Goal: Task Accomplishment & Management: Complete application form

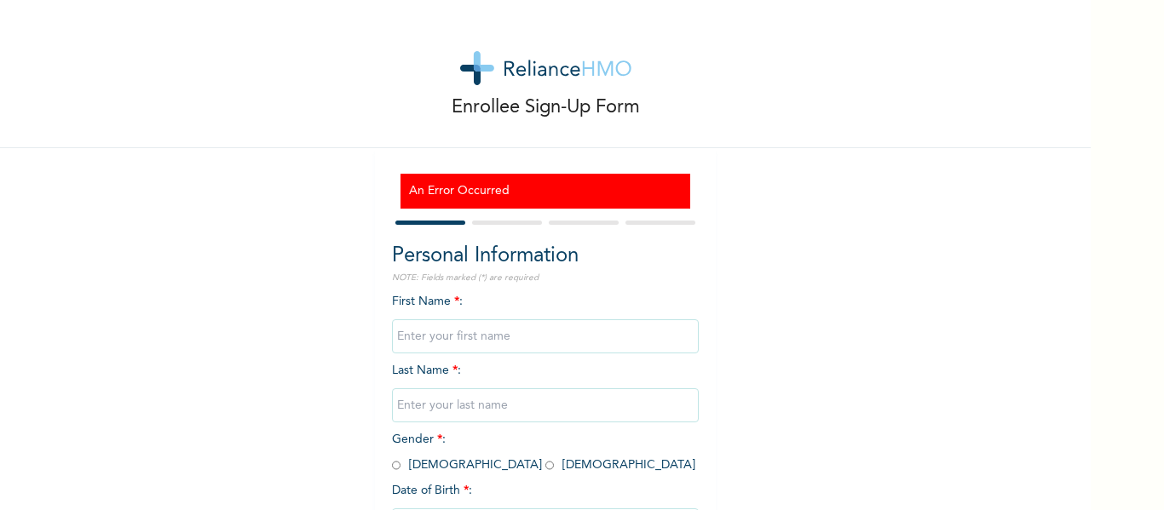
click at [396, 342] on input "text" at bounding box center [545, 336] width 307 height 34
type input "a"
type input "ASUQUO"
click at [456, 403] on input "text" at bounding box center [545, 406] width 307 height 34
type input "OWOIDO"
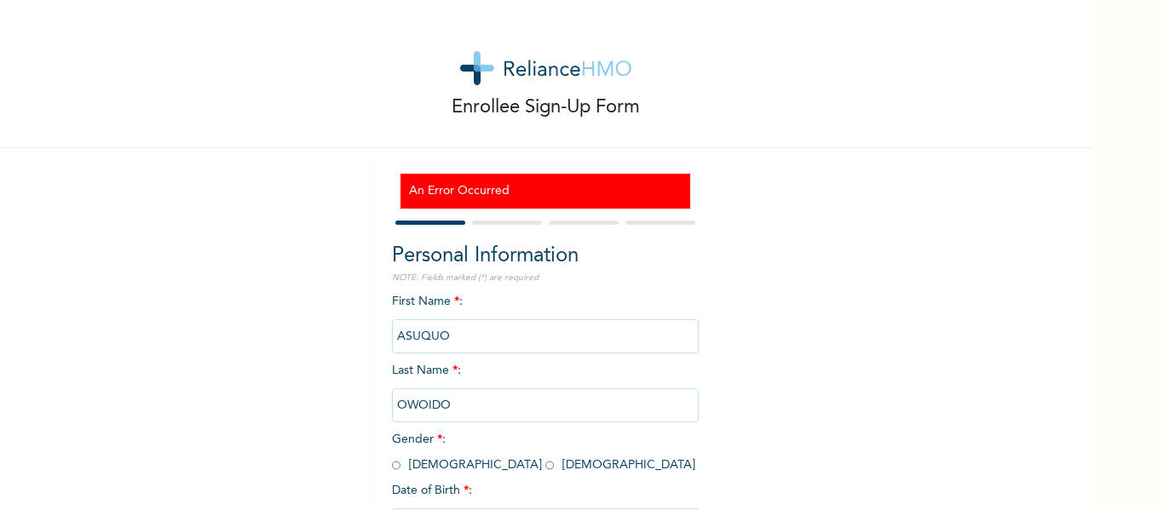
click at [448, 338] on input "ASUQUO" at bounding box center [545, 336] width 307 height 34
type input "A"
type input "OWOIDOHO"
click at [446, 401] on input "OWOIDO" at bounding box center [545, 406] width 307 height 34
type input "O"
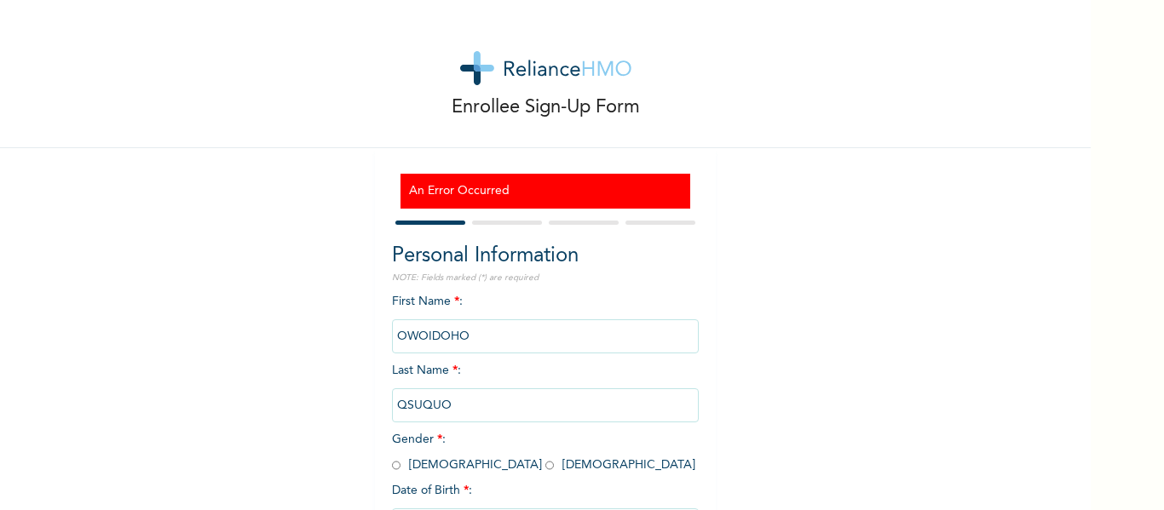
type input "QSUQUO"
click at [545, 467] on input "radio" at bounding box center [549, 466] width 9 height 16
radio input "true"
click at [545, 467] on input "radio" at bounding box center [549, 466] width 9 height 16
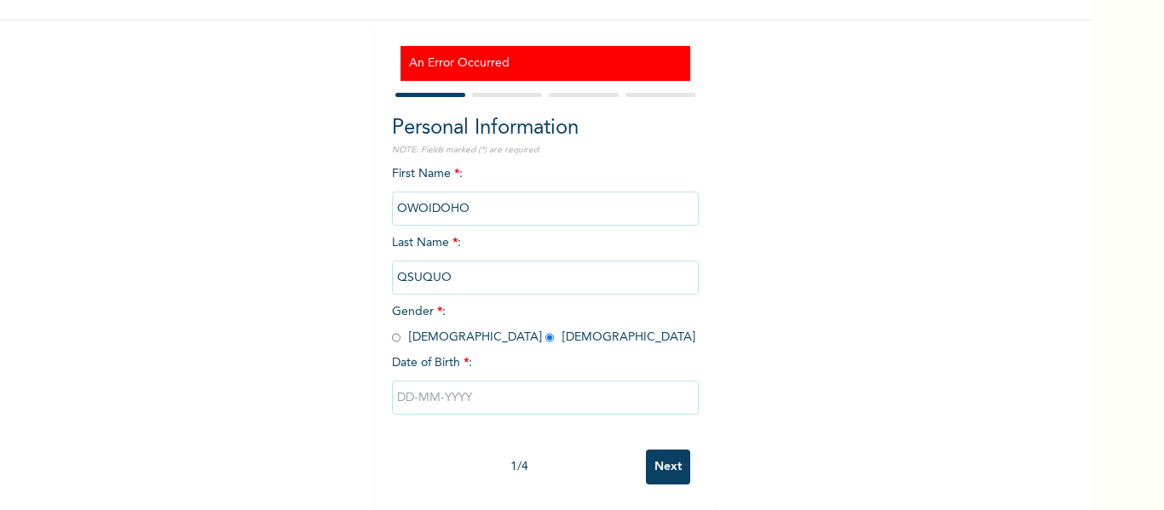
click at [406, 383] on input "text" at bounding box center [545, 398] width 307 height 34
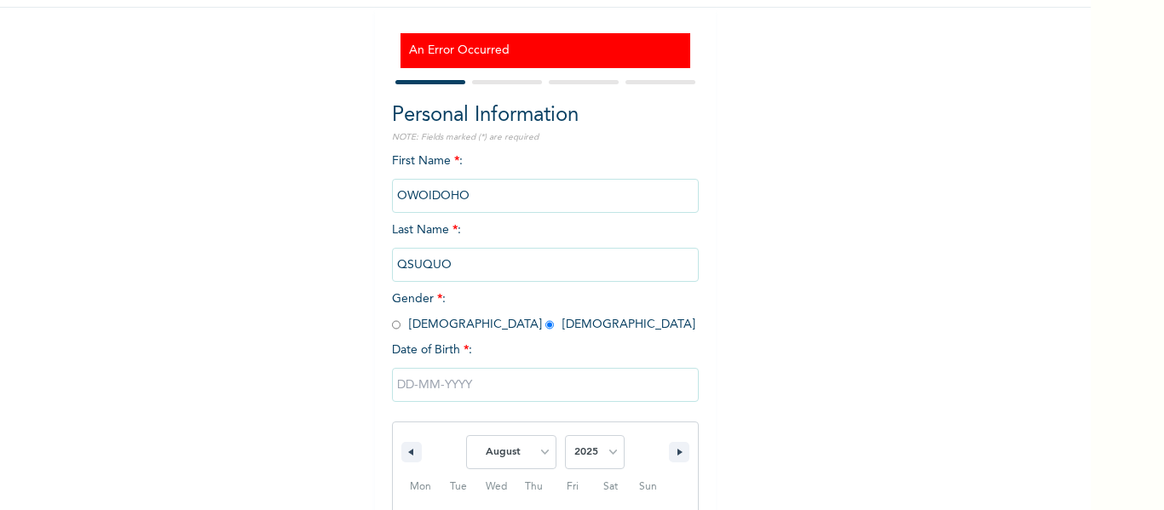
scroll to position [316, 0]
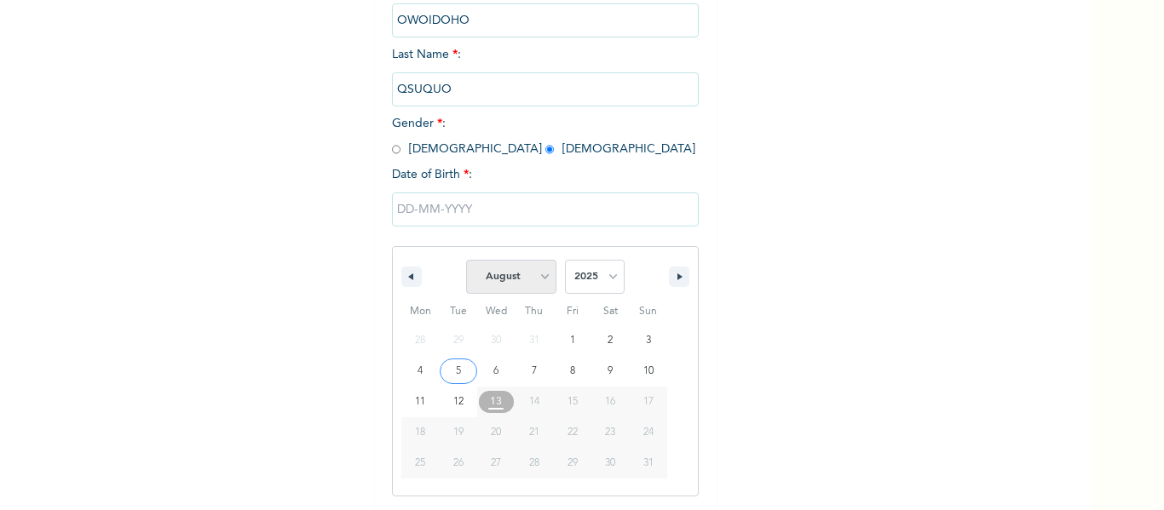
click at [533, 276] on select "January February March April May June July August September October November De…" at bounding box center [511, 277] width 90 height 34
select select "4"
click at [466, 261] on select "January February March April May June July August September October November De…" at bounding box center [511, 277] width 90 height 34
click at [606, 277] on select "2025 2024 2023 2022 2021 2020 2019 2018 2017 2016 2015 2014 2013 2012 2011 2010…" at bounding box center [595, 277] width 60 height 34
select select "2004"
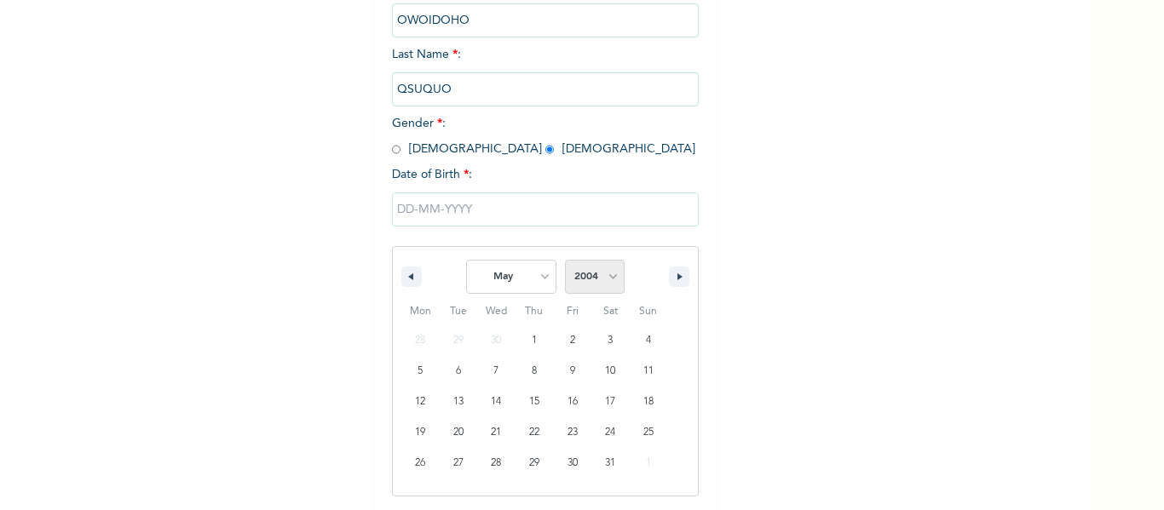
click at [565, 261] on select "2025 2024 2023 2022 2021 2020 2019 2018 2017 2016 2015 2014 2013 2012 2011 2010…" at bounding box center [595, 277] width 60 height 34
type input "[DATE]"
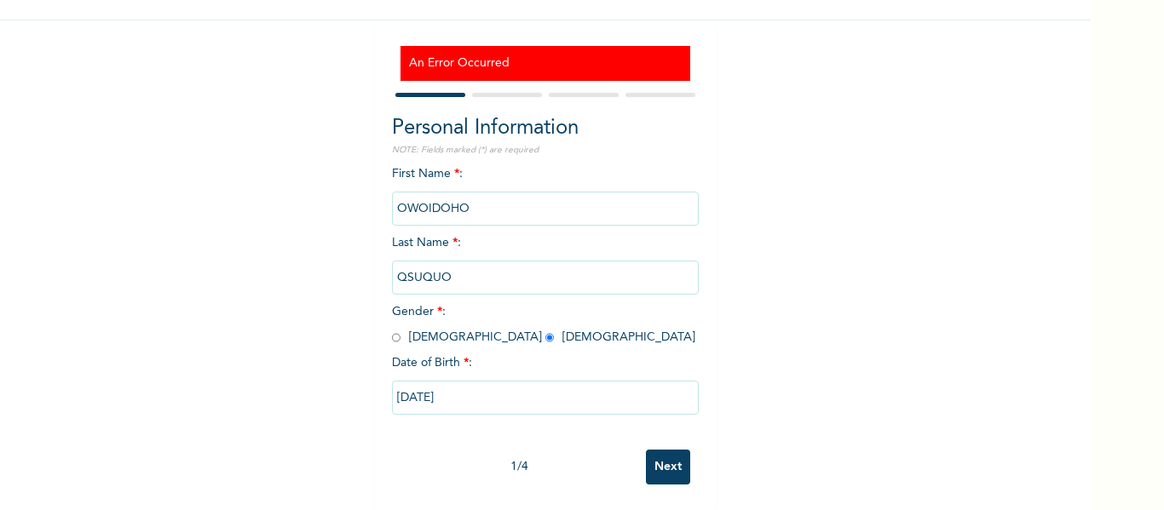
scroll to position [141, 0]
click at [653, 451] on input "Next" at bounding box center [668, 467] width 44 height 35
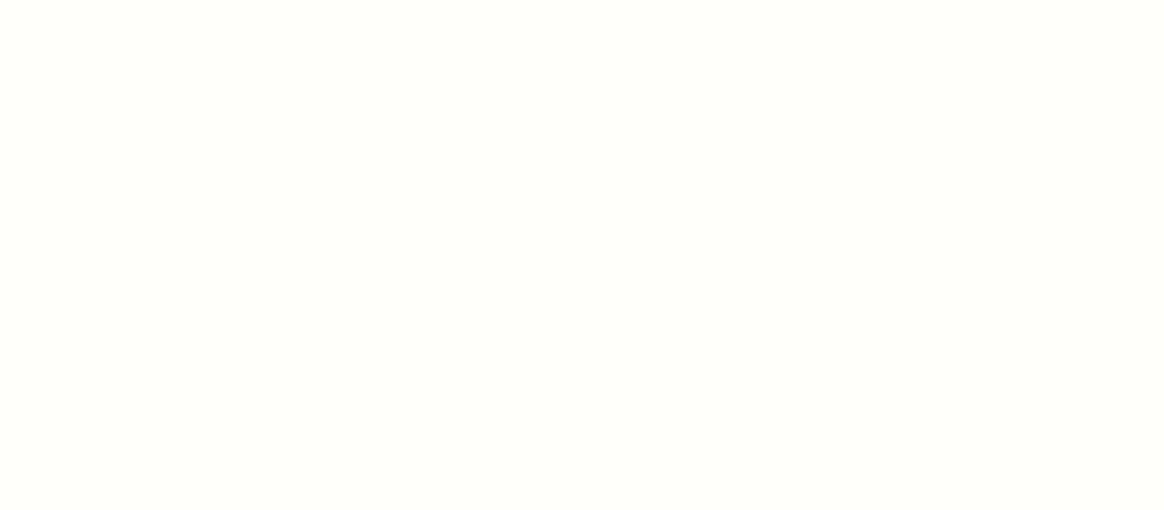
click at [818, 230] on div at bounding box center [582, 255] width 1164 height 510
